Goal: Find specific page/section: Find specific page/section

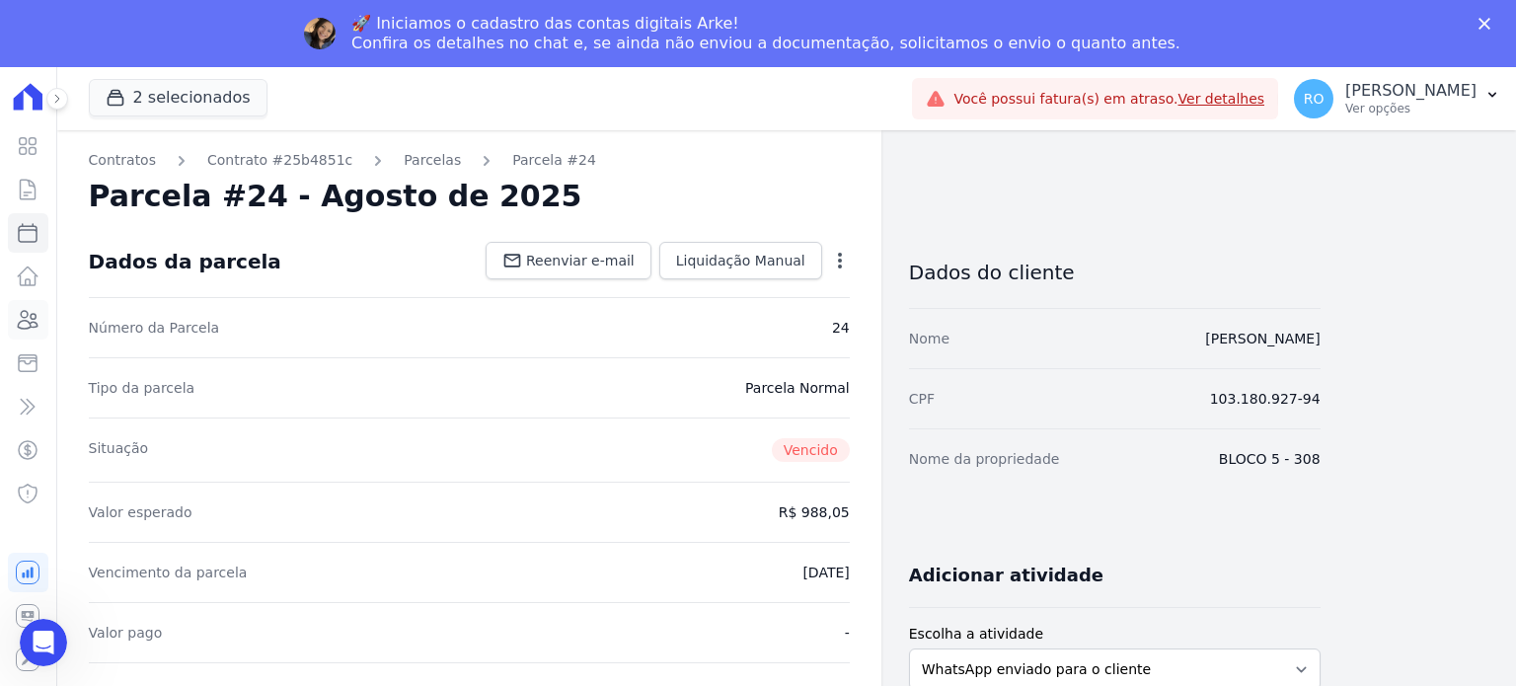
click at [37, 323] on icon at bounding box center [29, 320] width 20 height 18
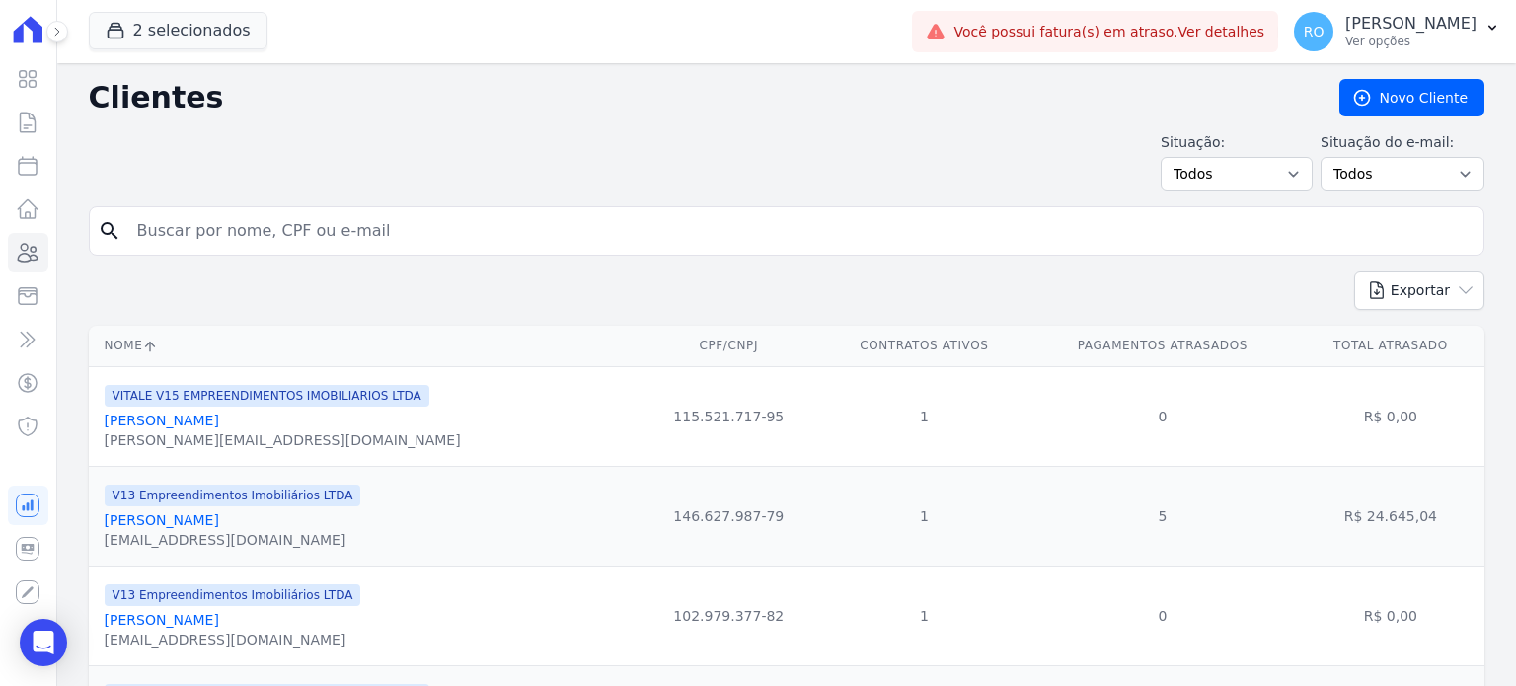
click at [169, 229] on input "search" at bounding box center [800, 230] width 1350 height 39
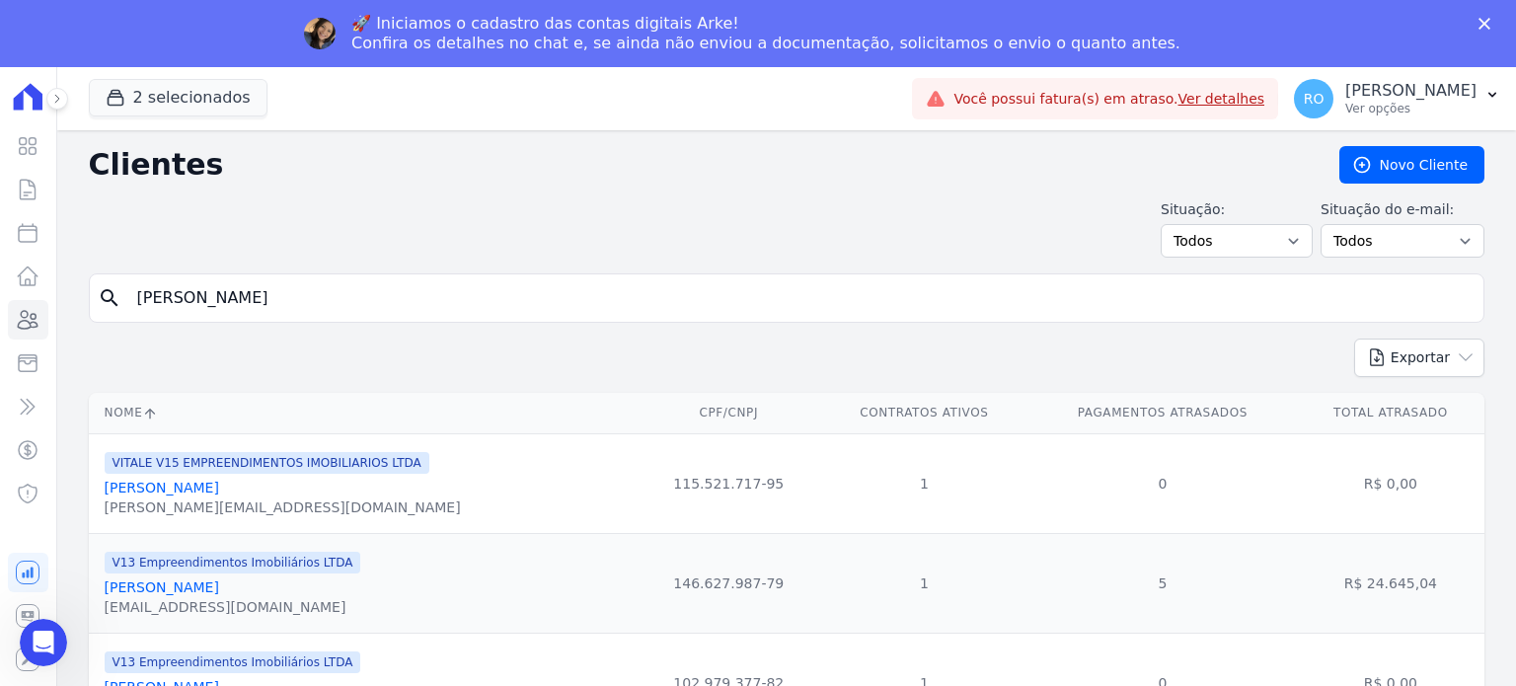
type input "[PERSON_NAME]"
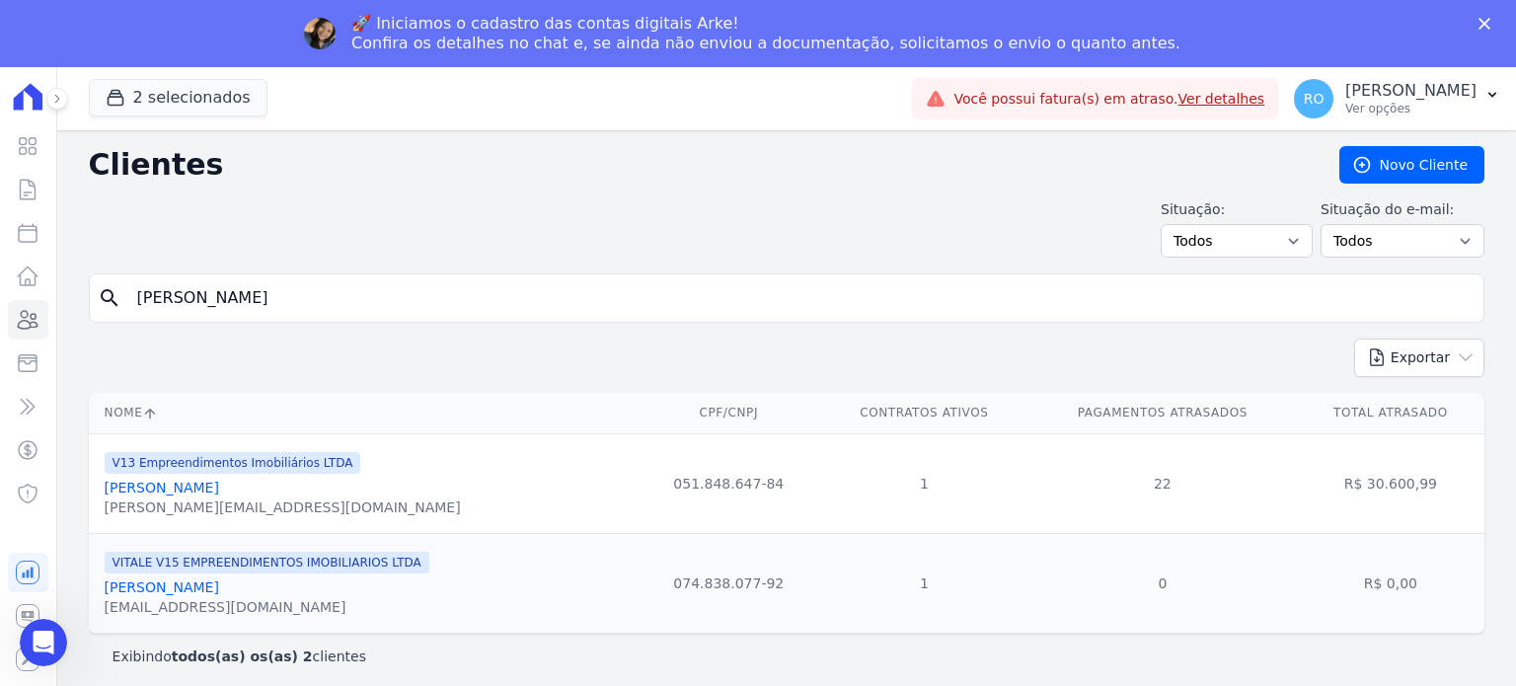
click at [200, 489] on link "[PERSON_NAME]" at bounding box center [162, 488] width 115 height 16
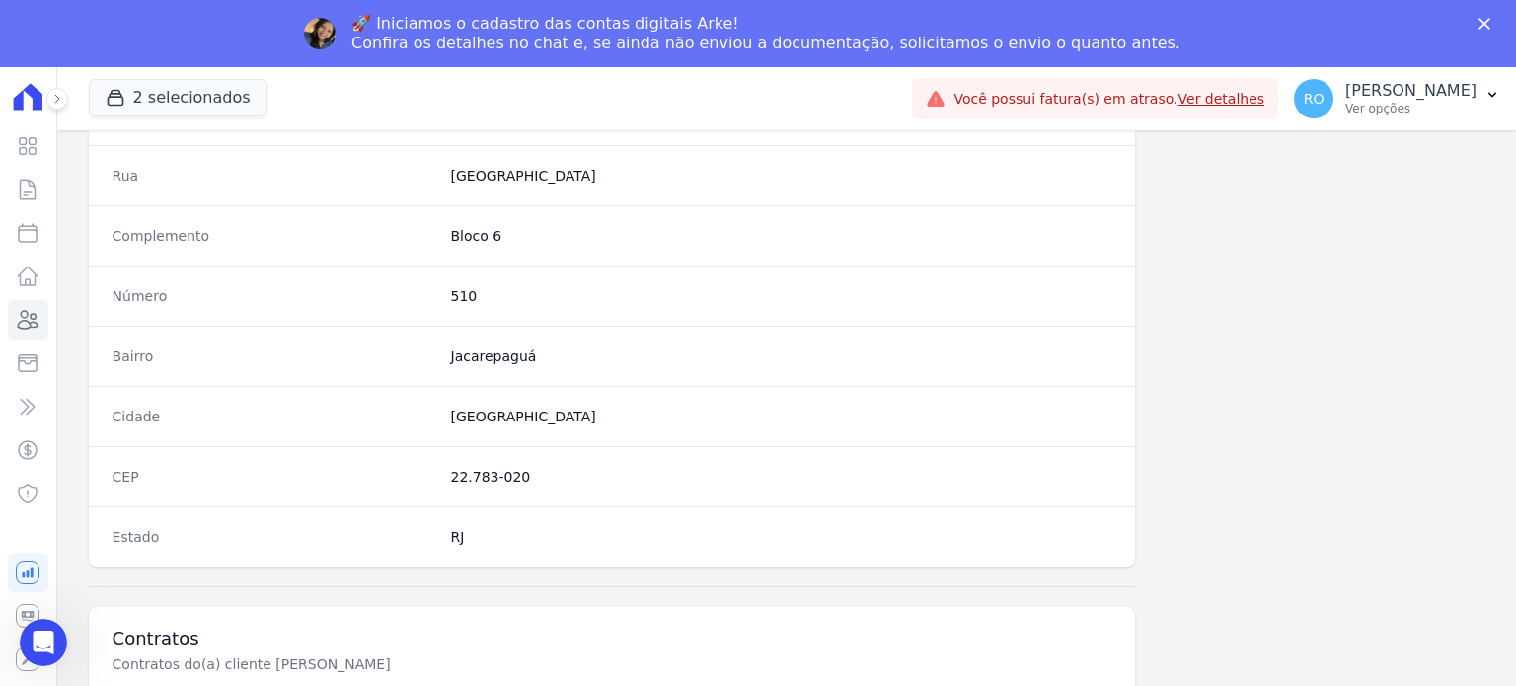
scroll to position [1154, 0]
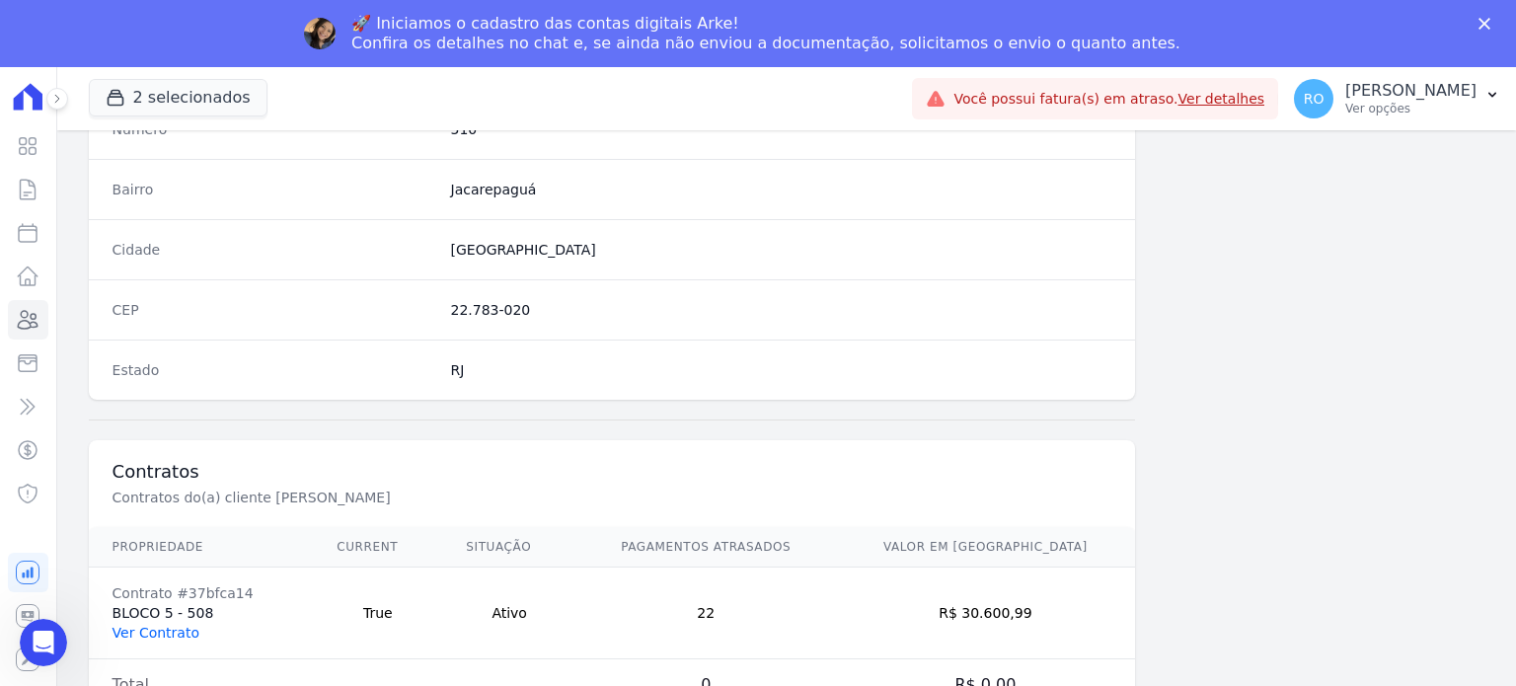
click at [176, 626] on link "Ver Contrato" at bounding box center [156, 633] width 87 height 16
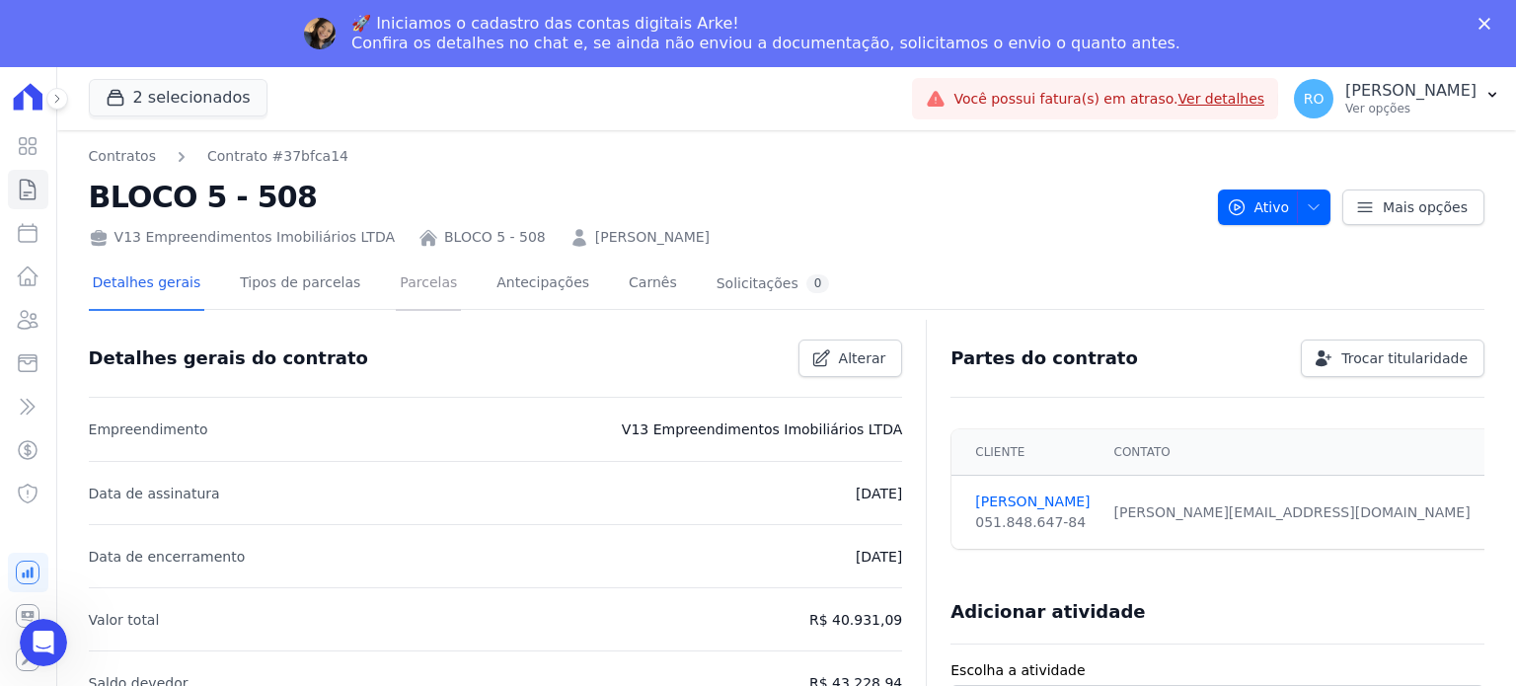
click at [402, 283] on link "Parcelas" at bounding box center [428, 285] width 65 height 52
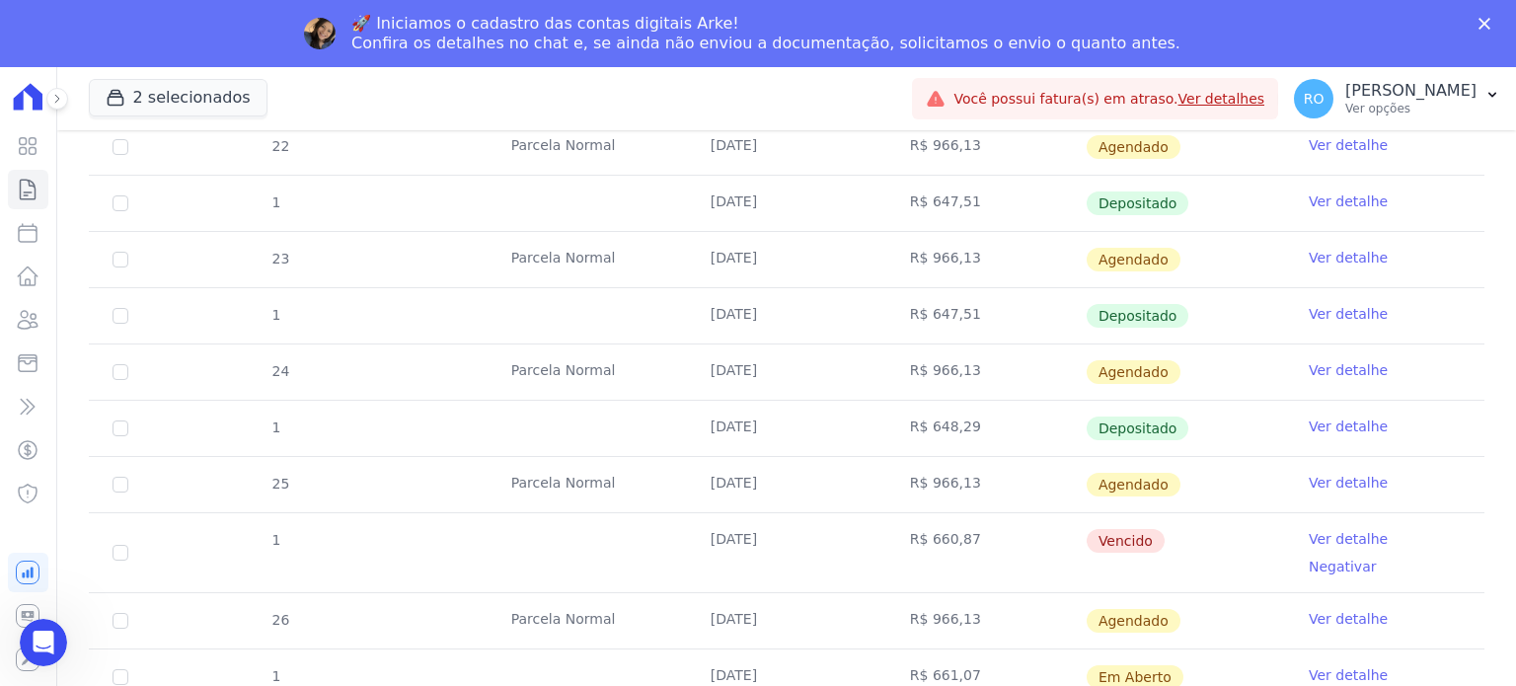
scroll to position [888, 0]
